Goal: Transaction & Acquisition: Book appointment/travel/reservation

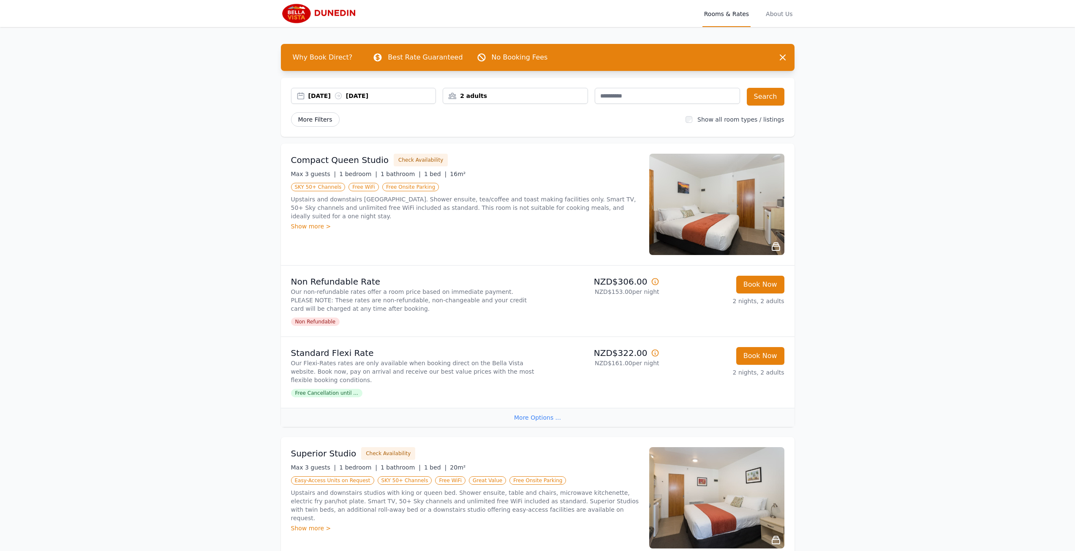
drag, startPoint x: 0, startPoint y: 0, endPoint x: 302, endPoint y: 122, distance: 325.9
click at [302, 122] on span "More Filters" at bounding box center [315, 119] width 49 height 14
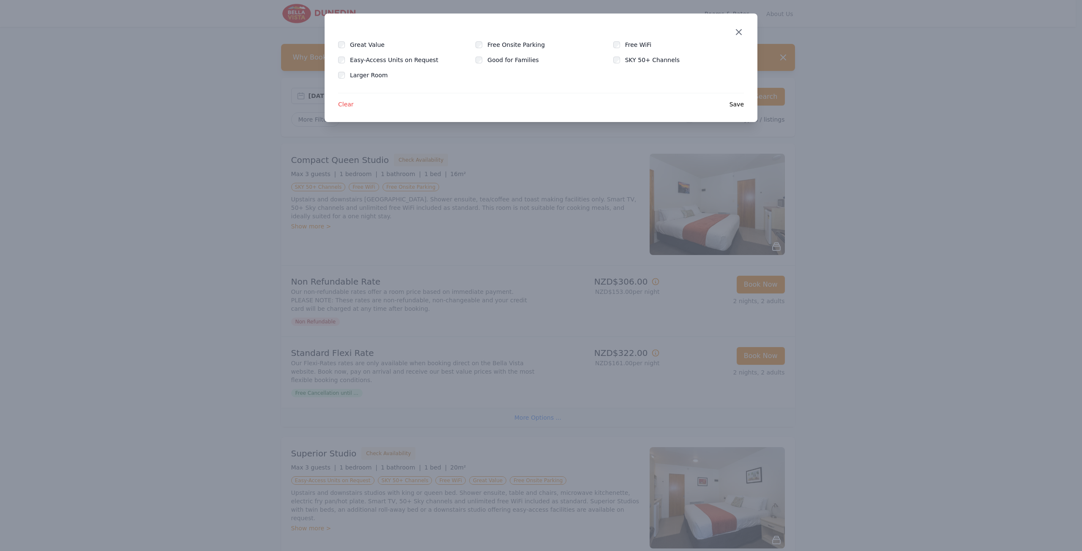
click at [740, 27] on icon "button" at bounding box center [739, 32] width 10 height 10
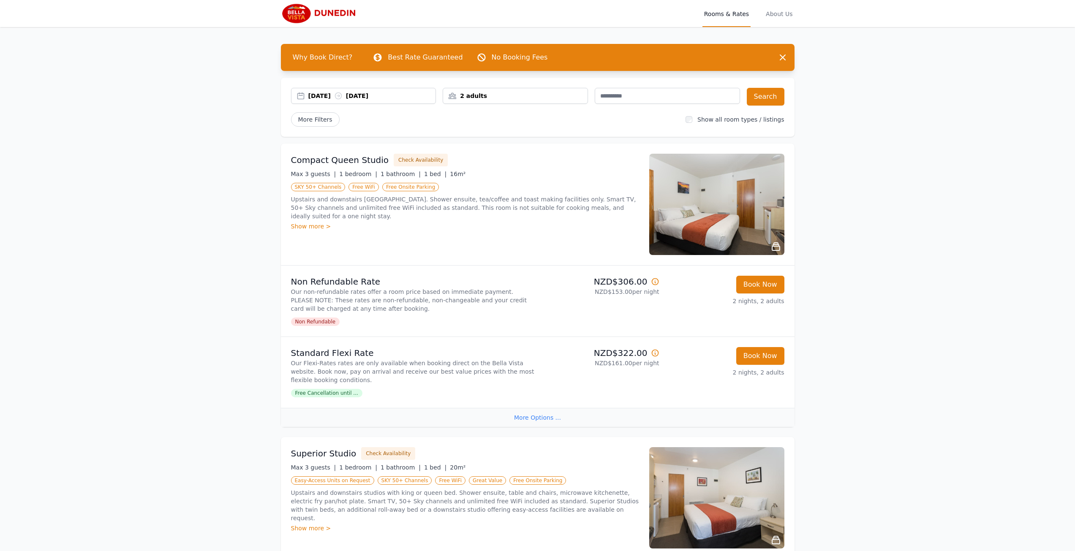
click at [489, 91] on div "2 adults" at bounding box center [515, 96] width 145 height 16
click at [504, 127] on icon at bounding box center [506, 127] width 7 height 7
click at [589, 129] on div "[DATE] [DATE] 4 adults 4 Adult s 0 Child Search More Filters Show all room type…" at bounding box center [538, 107] width 514 height 59
click at [778, 15] on span "About Us" at bounding box center [779, 13] width 30 height 27
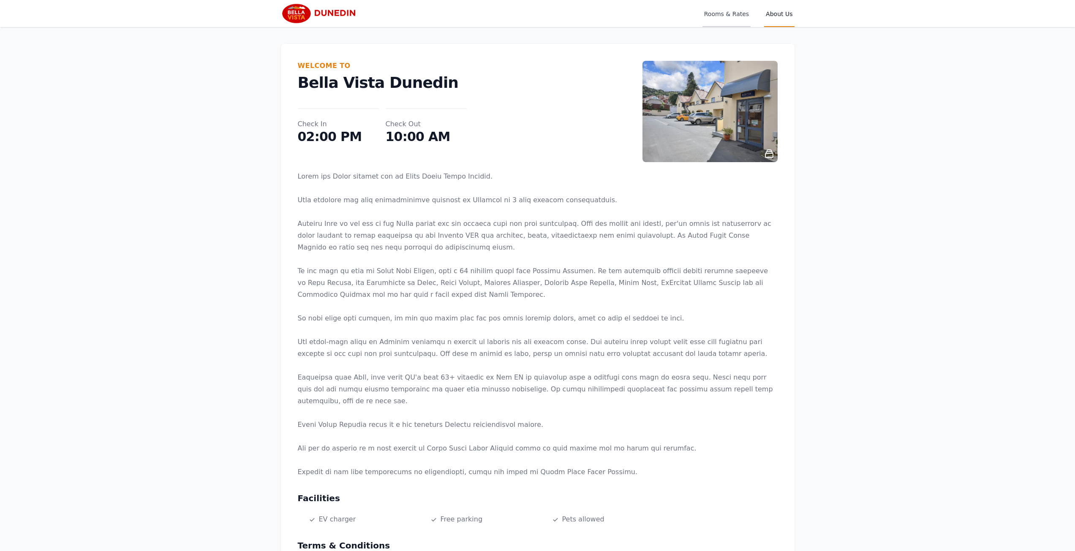
click at [716, 15] on span "Rooms & Rates" at bounding box center [727, 13] width 48 height 27
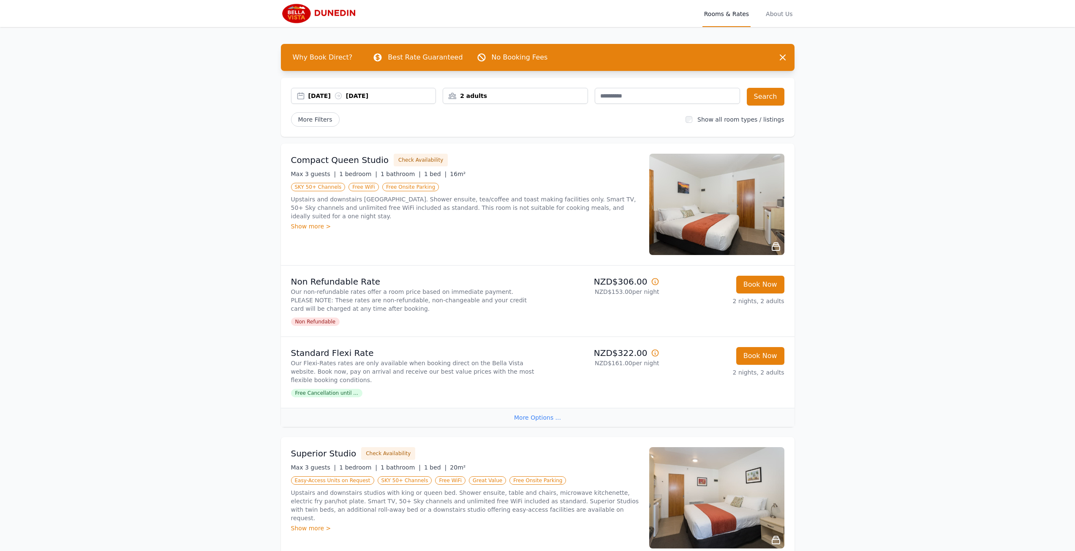
click at [486, 99] on div "2 adults" at bounding box center [515, 96] width 145 height 16
click at [503, 126] on icon at bounding box center [506, 127] width 7 height 7
click at [504, 127] on icon at bounding box center [506, 127] width 7 height 7
click at [764, 97] on button "Search" at bounding box center [766, 97] width 38 height 18
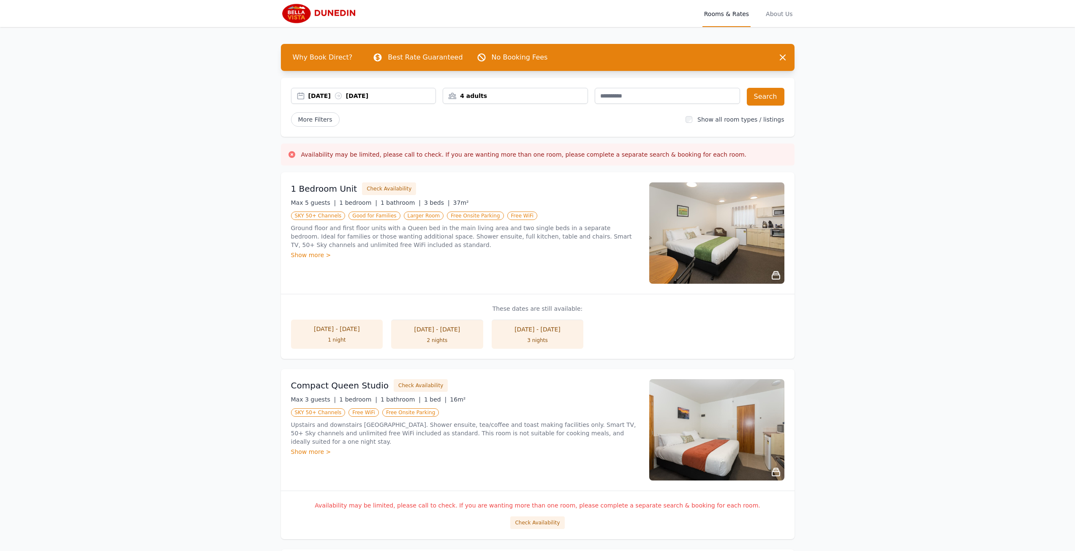
click at [304, 255] on div "Show more >" at bounding box center [465, 255] width 348 height 8
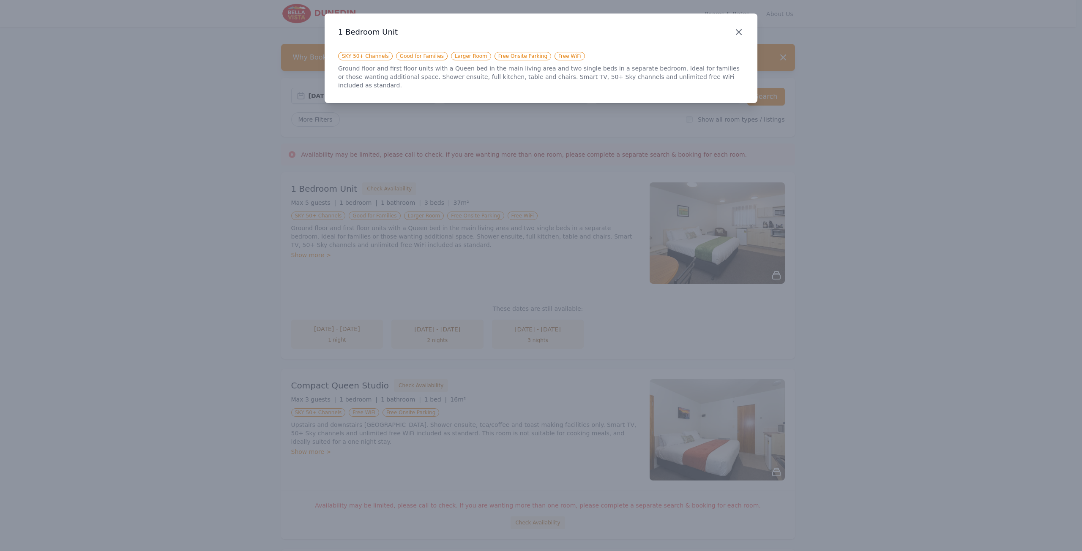
click at [739, 31] on icon "button" at bounding box center [739, 32] width 10 height 10
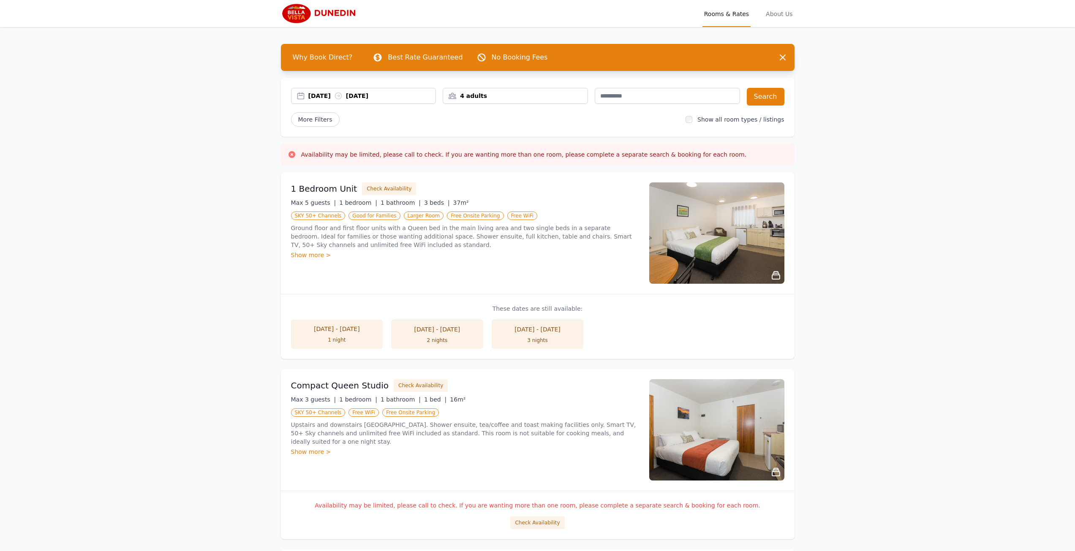
click at [480, 95] on div "4 adults" at bounding box center [515, 96] width 145 height 8
click at [453, 127] on div at bounding box center [456, 128] width 12 height 12
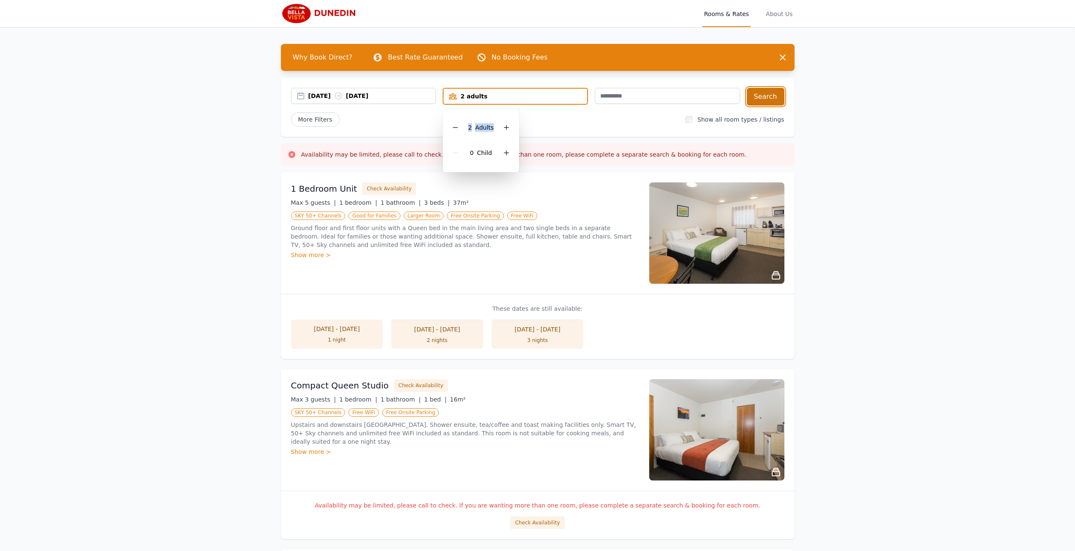
click at [768, 98] on button "Search" at bounding box center [766, 97] width 38 height 18
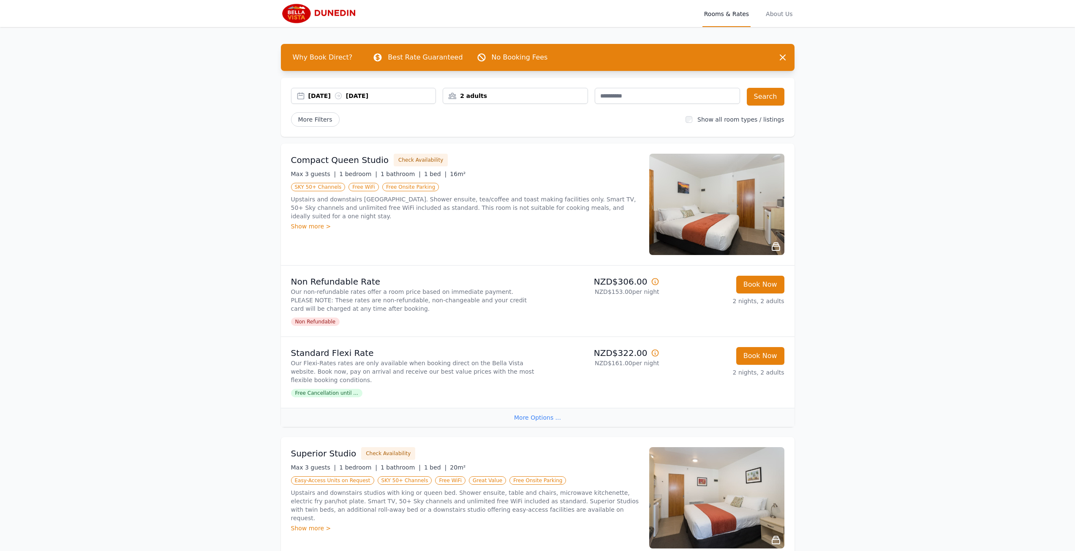
click at [314, 394] on span "Free Cancellation until ..." at bounding box center [326, 393] width 71 height 8
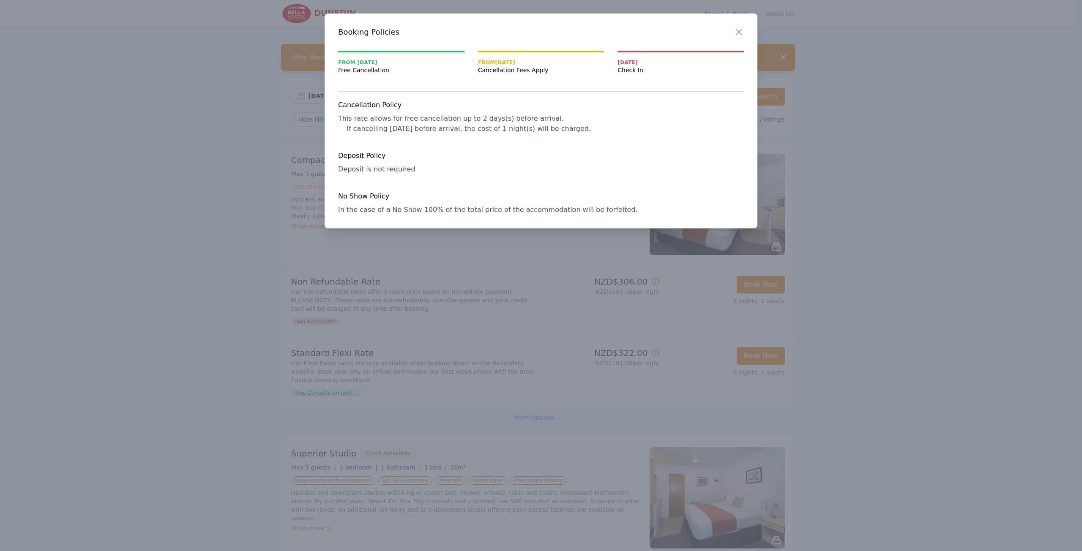
click at [733, 31] on h3 "Booking Policies" at bounding box center [541, 32] width 406 height 10
click at [314, 324] on div at bounding box center [541, 275] width 1082 height 551
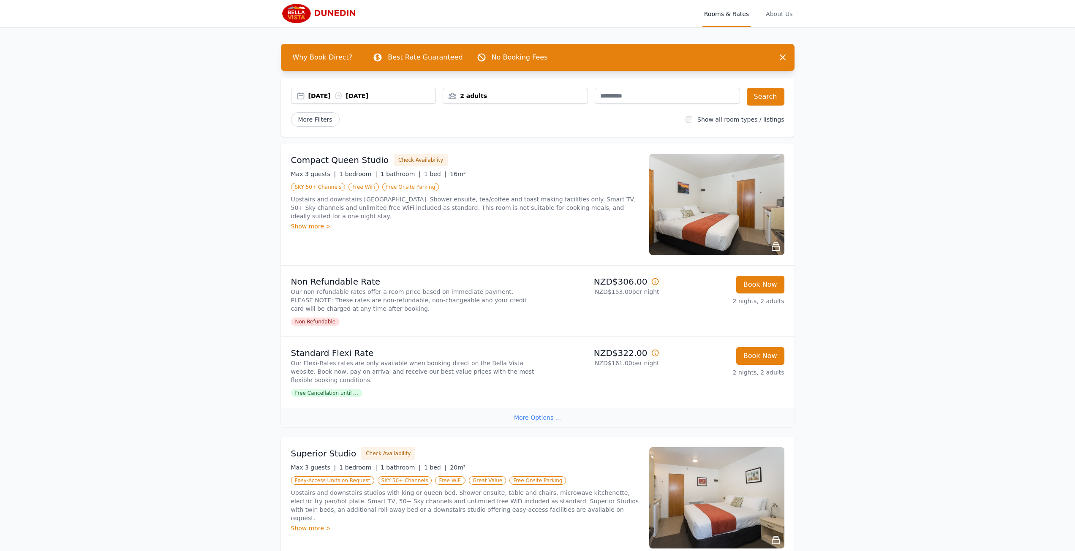
click at [322, 322] on span "Non Refundable" at bounding box center [315, 322] width 49 height 8
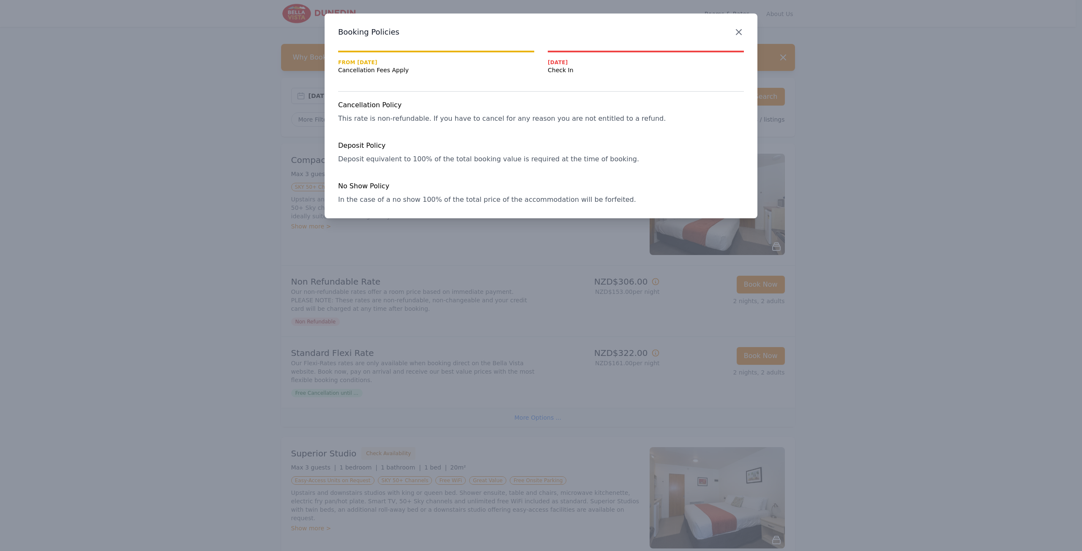
click at [739, 30] on icon "button" at bounding box center [739, 32] width 10 height 10
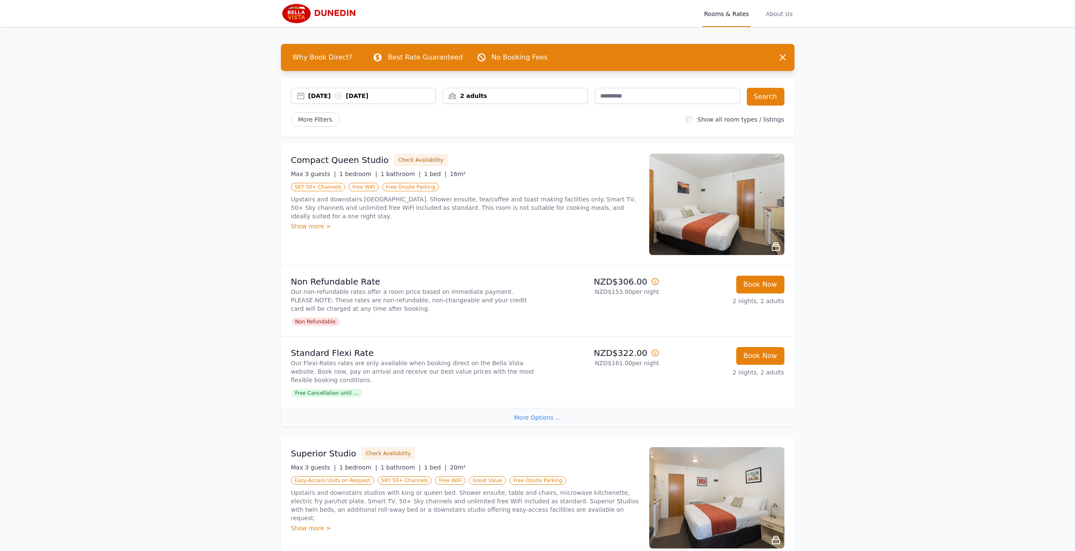
click at [494, 94] on div "2 adults" at bounding box center [515, 96] width 145 height 8
click at [508, 128] on icon at bounding box center [506, 127] width 7 height 7
click at [509, 130] on div at bounding box center [507, 128] width 12 height 12
click at [772, 98] on button "Search" at bounding box center [766, 97] width 38 height 18
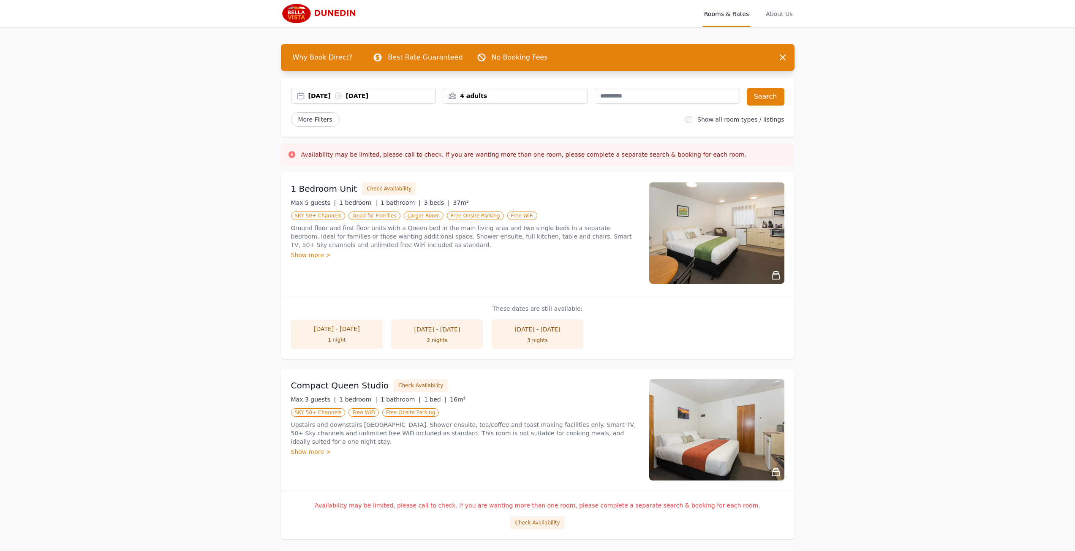
click at [318, 253] on div "Show more >" at bounding box center [465, 255] width 348 height 8
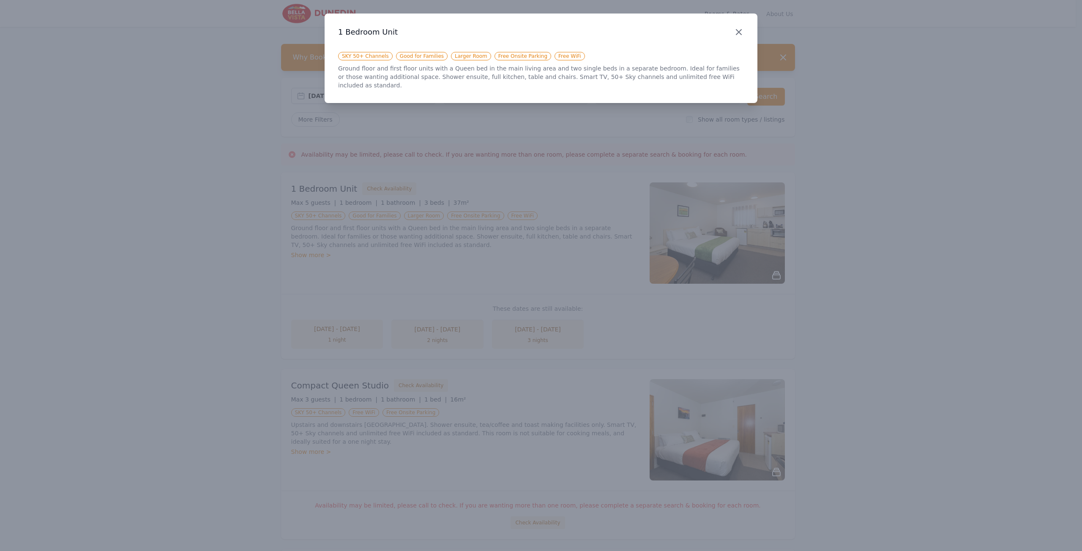
click at [738, 35] on icon "button" at bounding box center [739, 32] width 10 height 10
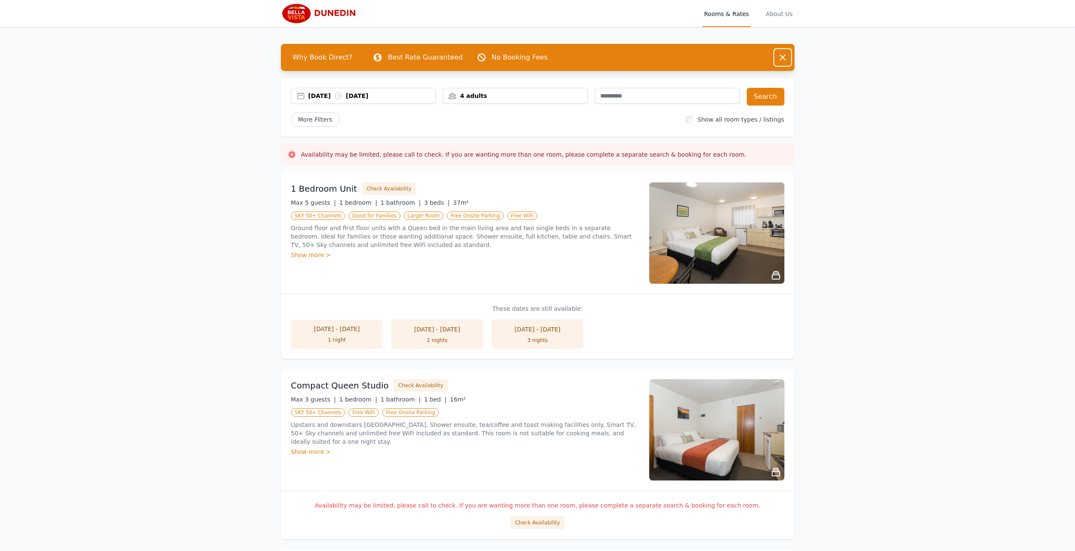
click at [782, 57] on icon "button" at bounding box center [782, 57] width 5 height 5
